Goal: Navigation & Orientation: Find specific page/section

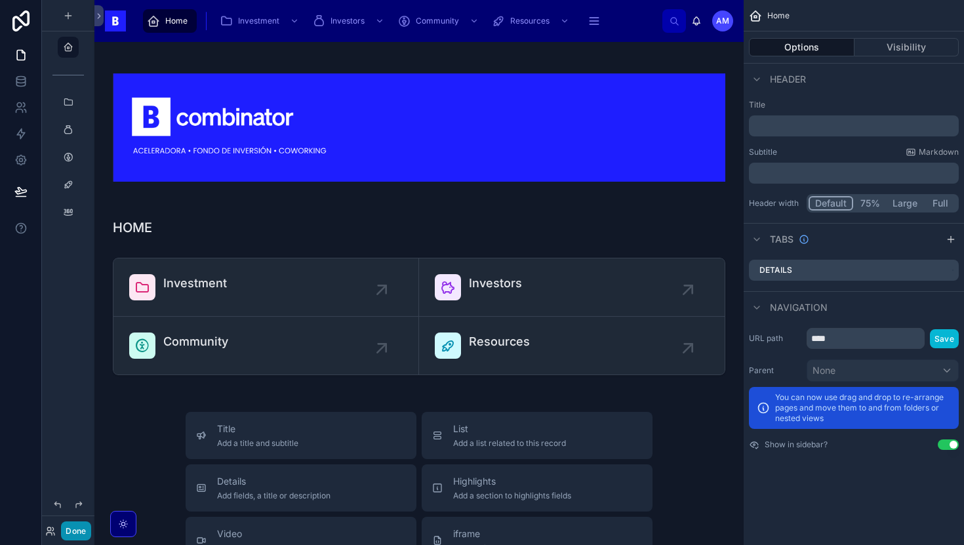
click at [83, 535] on button "Done" at bounding box center [76, 530] width 30 height 19
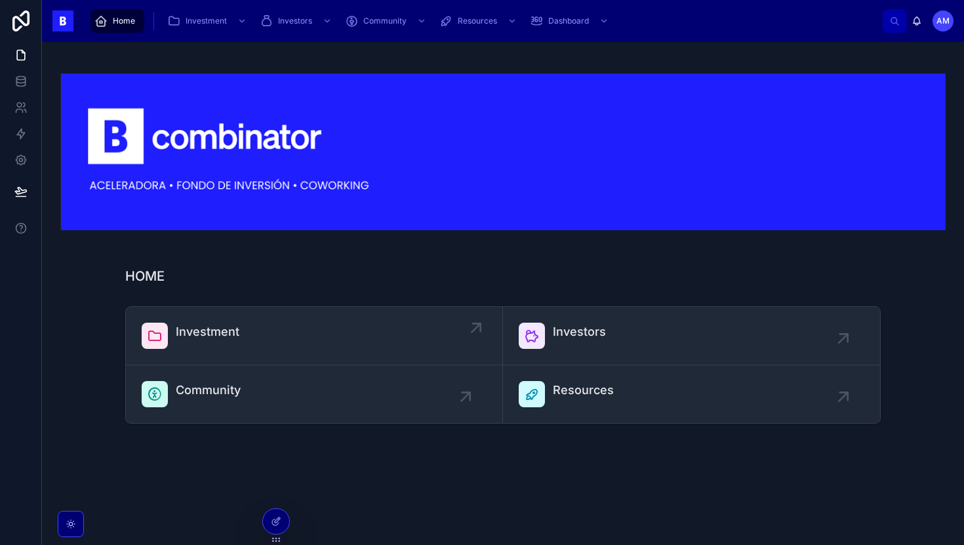
click at [239, 353] on link "Investment" at bounding box center [314, 336] width 377 height 58
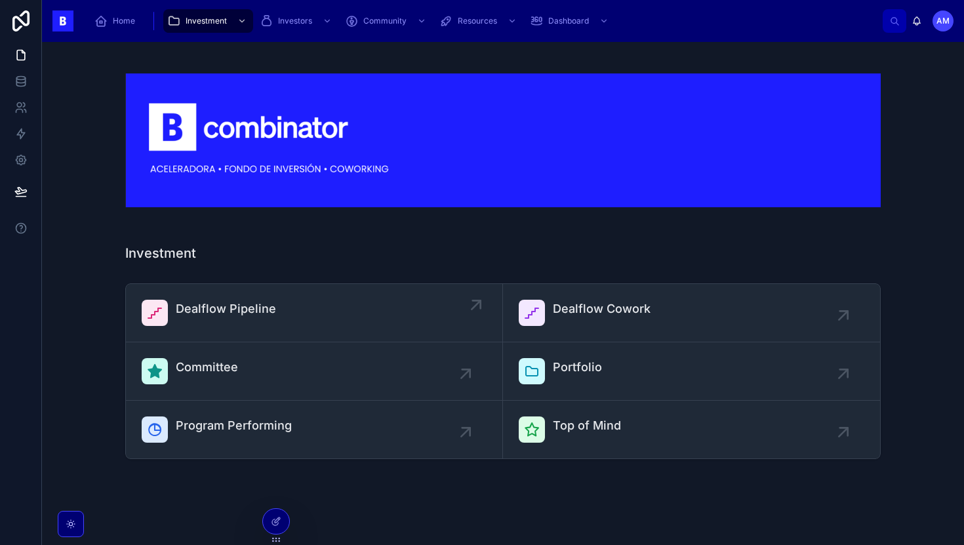
click at [244, 313] on span "Dealflow Pipeline" at bounding box center [226, 309] width 100 height 18
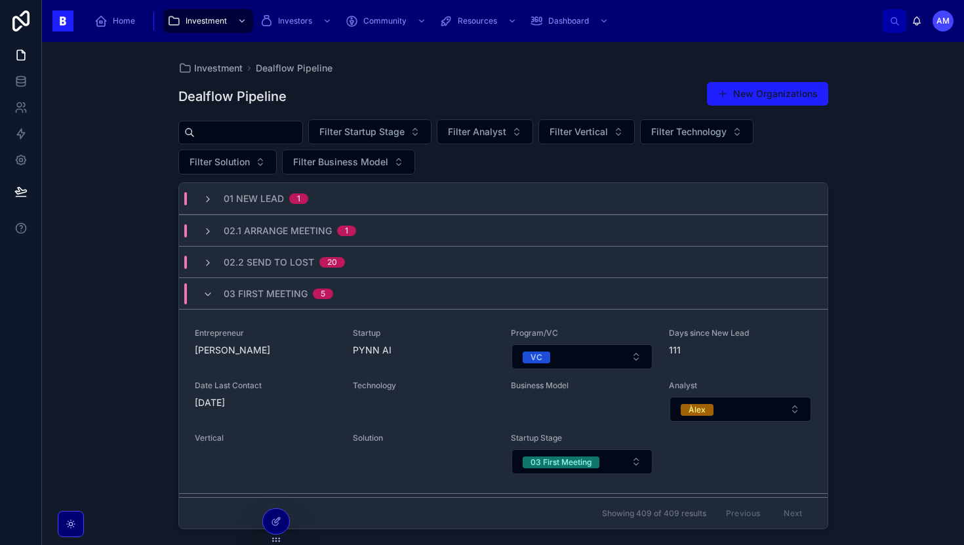
click at [277, 143] on div at bounding box center [240, 133] width 125 height 24
click at [277, 141] on input "text" at bounding box center [249, 132] width 108 height 18
click at [303, 31] on link "Investors" at bounding box center [297, 21] width 83 height 24
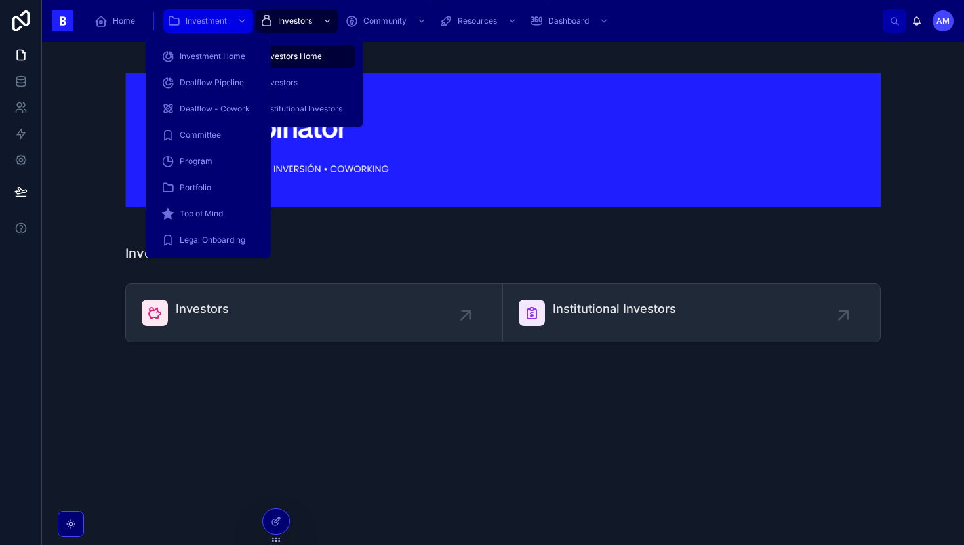
click at [200, 27] on div "Investment" at bounding box center [208, 20] width 82 height 21
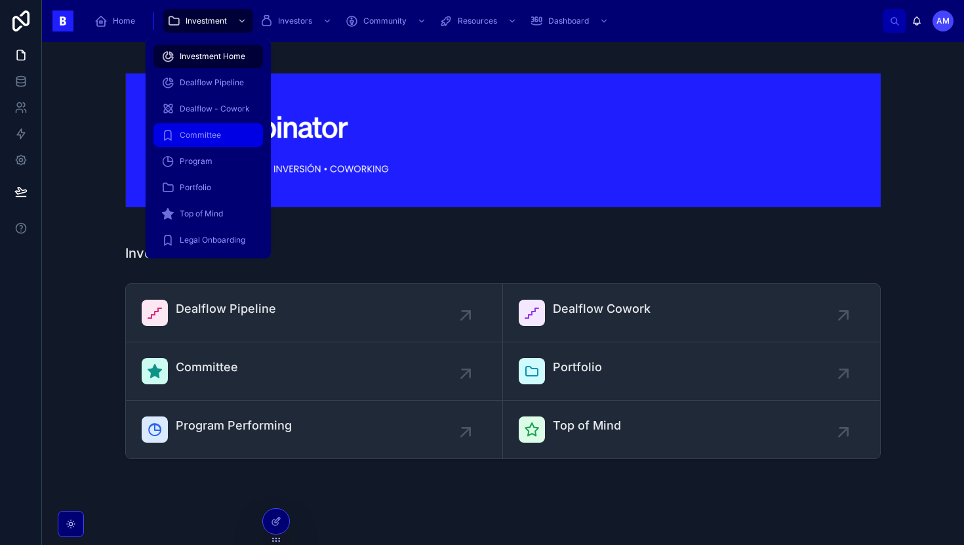
click at [211, 133] on span "Committee" at bounding box center [200, 135] width 41 height 10
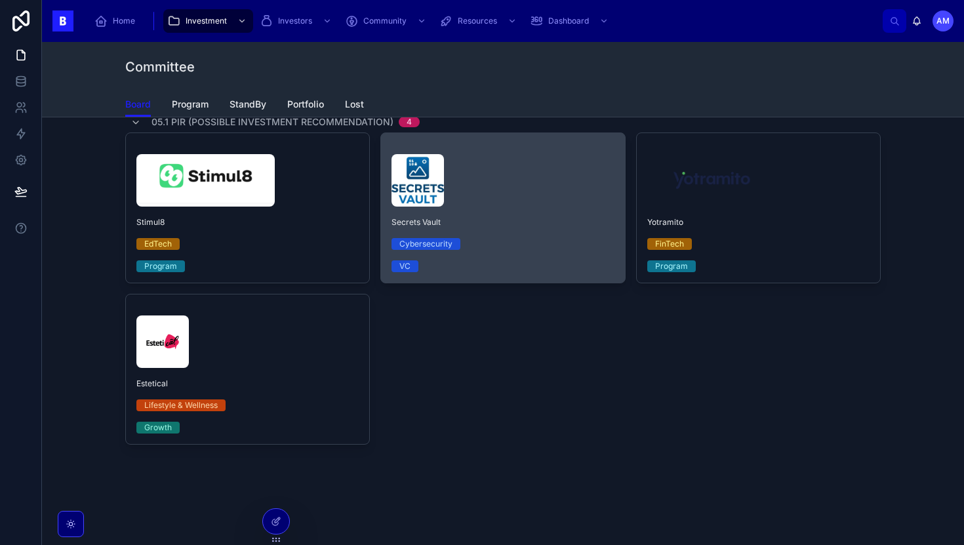
scroll to position [464, 0]
